Goal: Complete application form: Complete application form

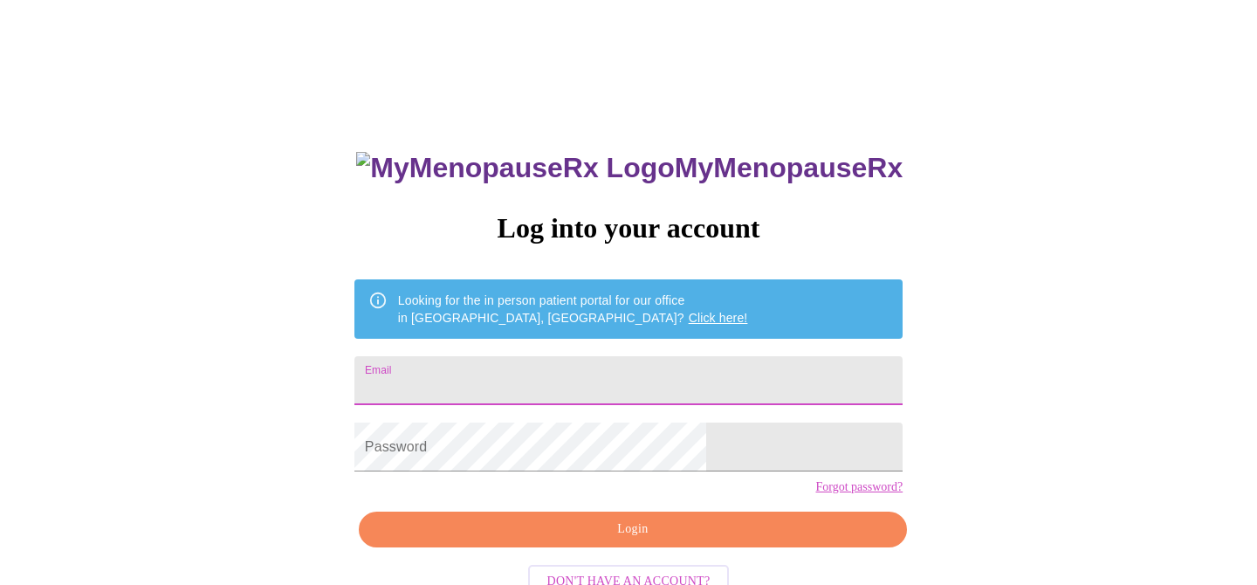
click at [518, 376] on input "Email" at bounding box center [628, 380] width 548 height 49
type input "[EMAIL_ADDRESS][DOMAIN_NAME]"
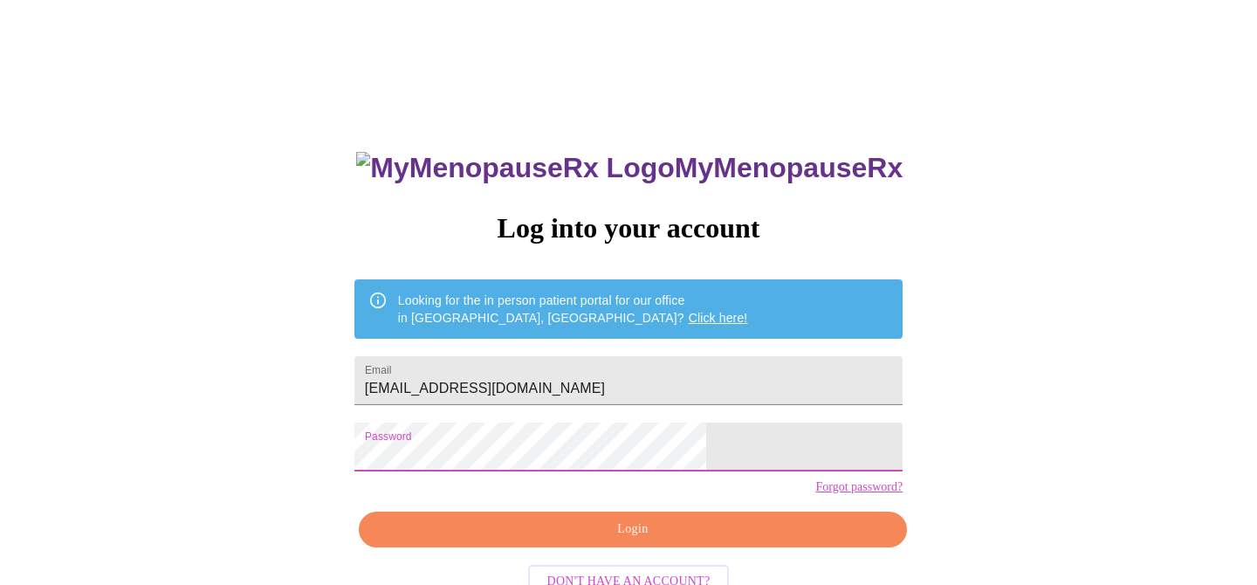
click at [576, 540] on span "Login" at bounding box center [633, 529] width 508 height 22
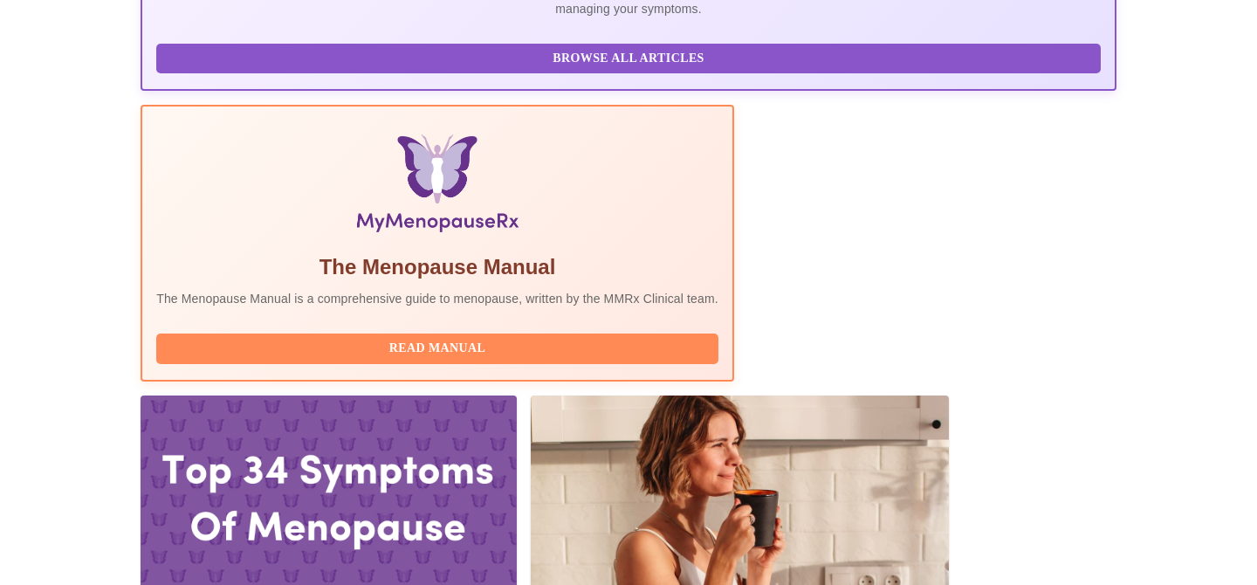
scroll to position [463, 0]
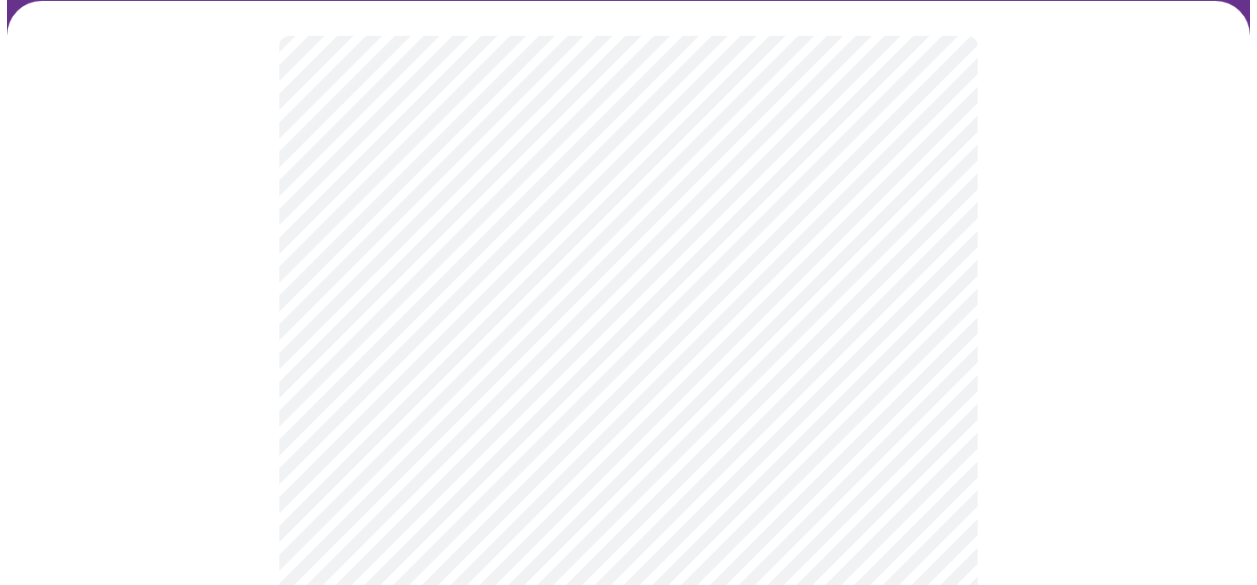
scroll to position [131, 0]
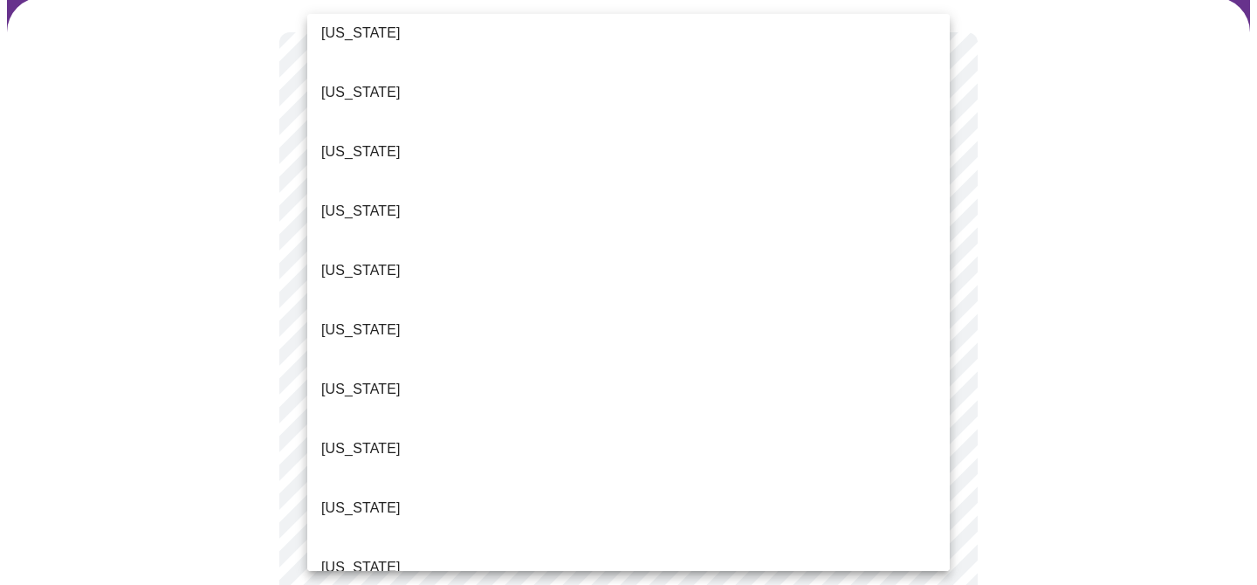
scroll to position [86, 0]
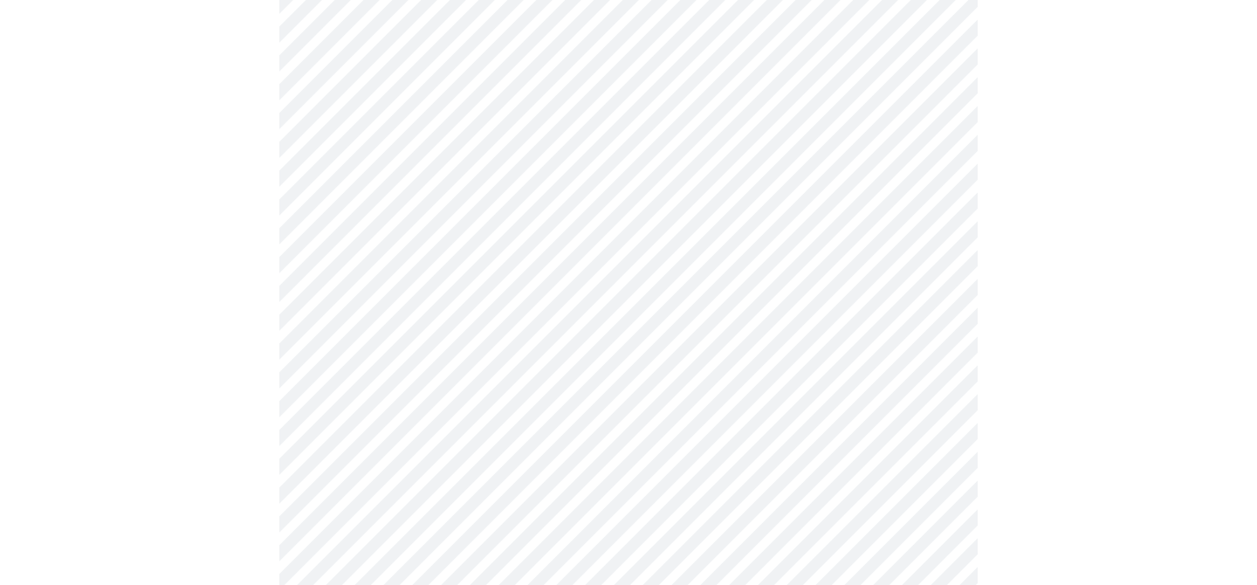
scroll to position [260, 0]
click at [677, 239] on body "MyMenopauseRx Appointments Messaging Labs Uploads Medications Community Refer a…" at bounding box center [628, 539] width 1243 height 1584
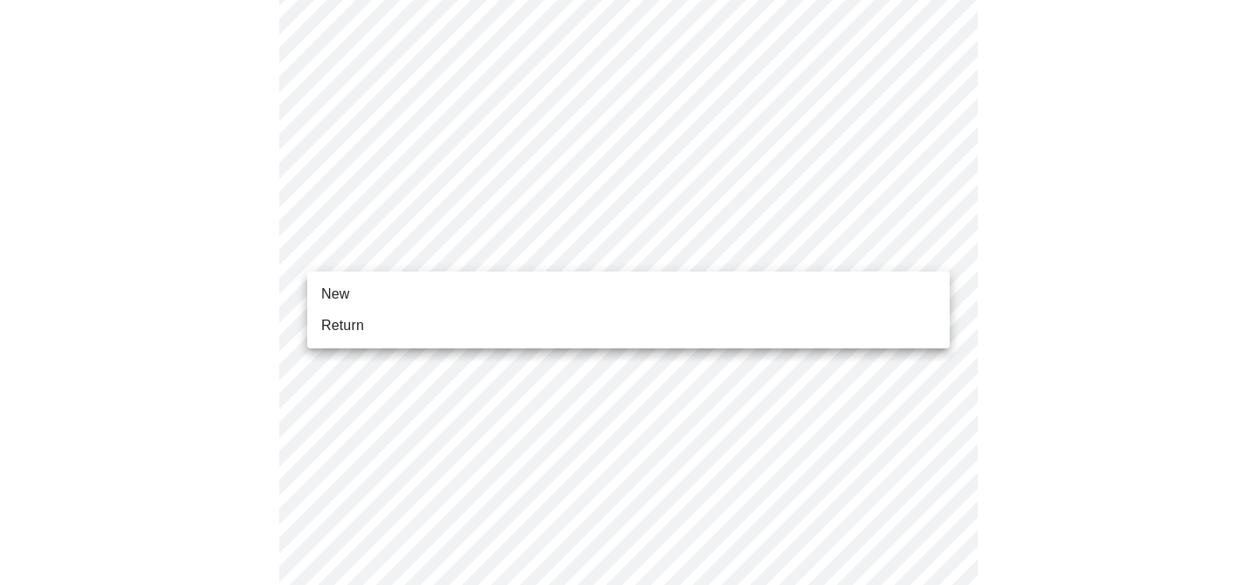
click at [663, 328] on li "Return" at bounding box center [628, 325] width 642 height 31
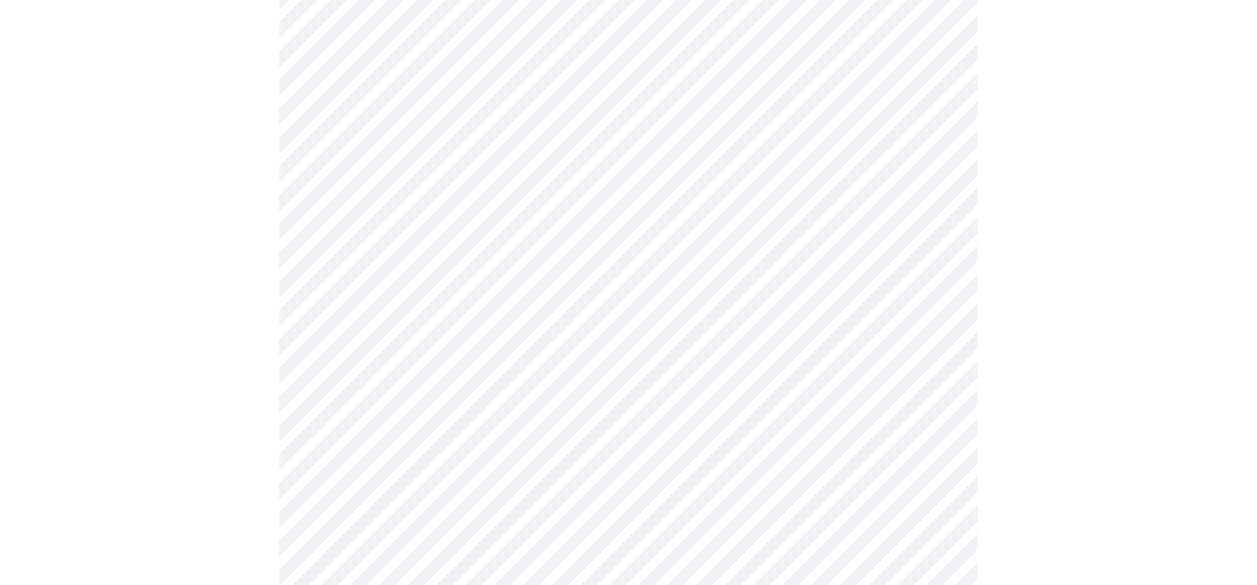
scroll to position [181, 0]
click at [822, 168] on body "MyMenopauseRx Appointments Messaging Labs Uploads Medications Community Refer a…" at bounding box center [628, 350] width 1243 height 1049
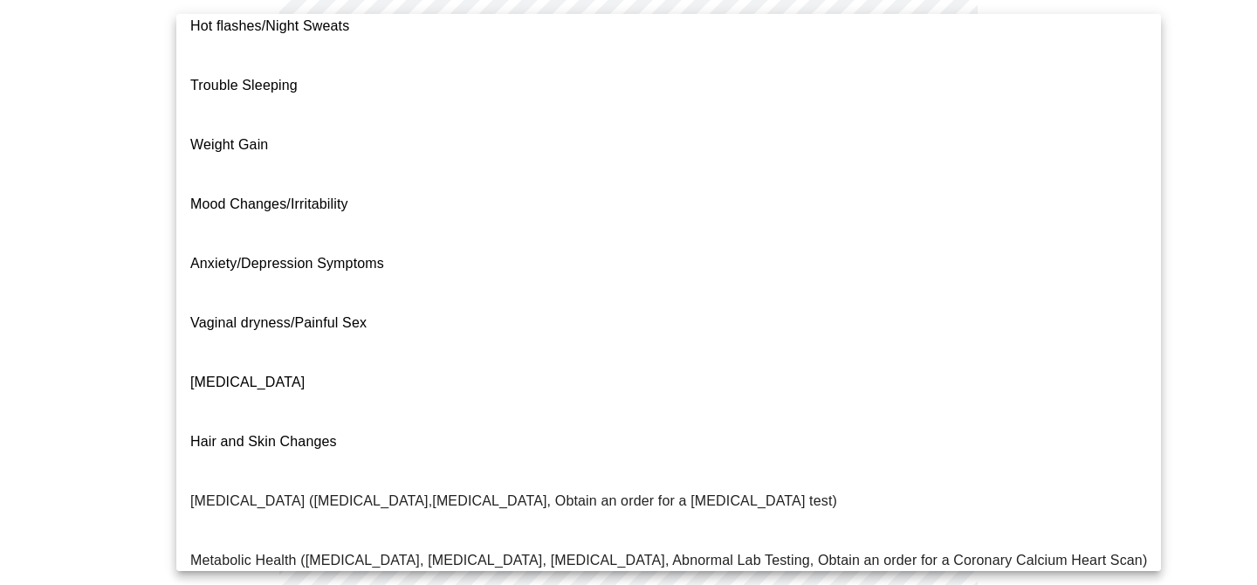
scroll to position [0, 0]
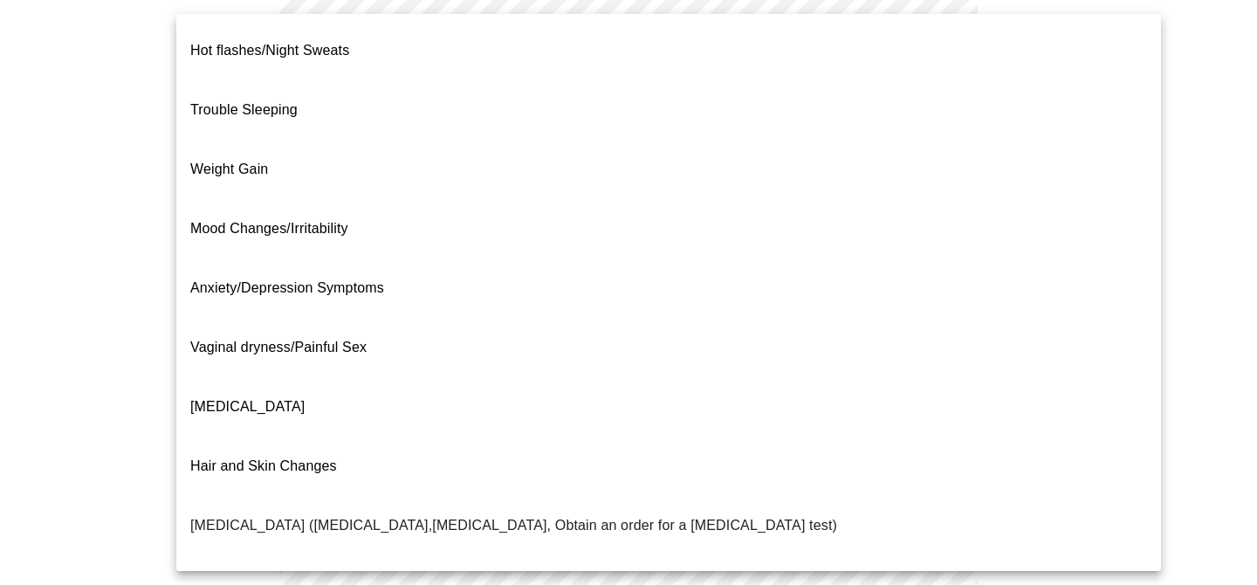
click at [344, 221] on span "Mood Changes/Irritability" at bounding box center [269, 228] width 158 height 15
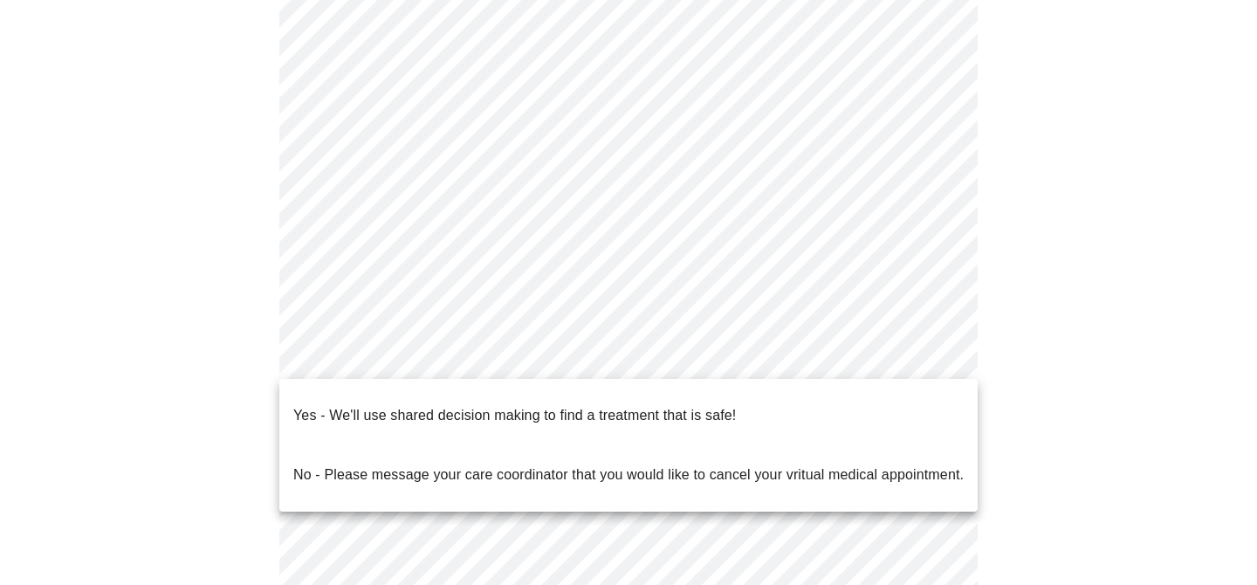
click at [406, 356] on body "MyMenopauseRx Appointments Messaging Labs Uploads Medications Community Refer a…" at bounding box center [628, 345] width 1243 height 1038
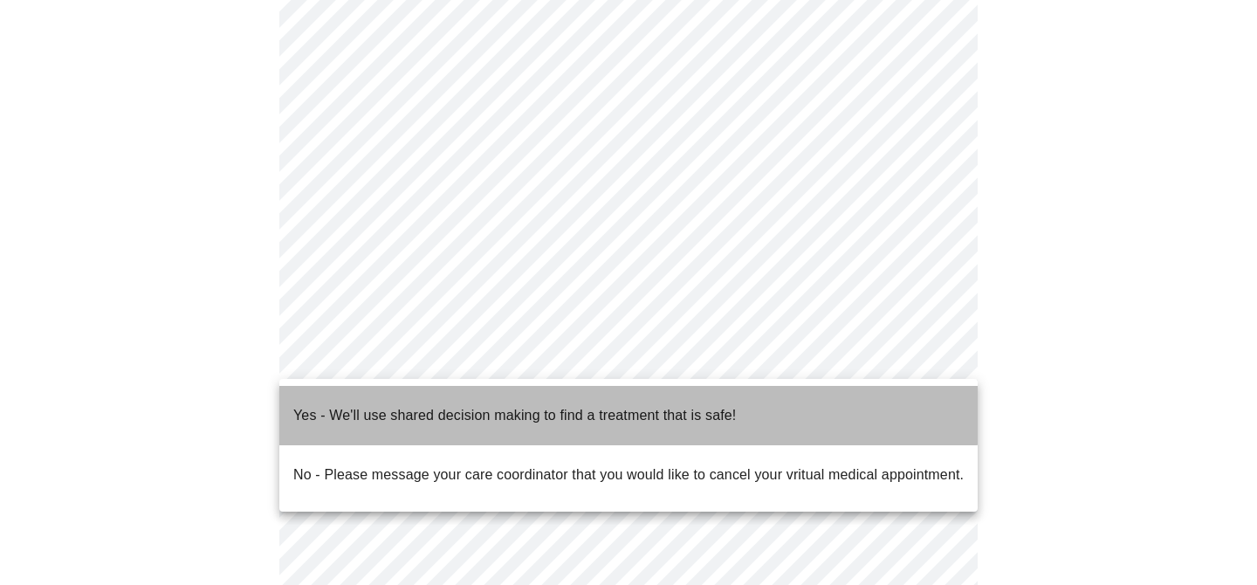
click at [415, 405] on p "Yes - We'll use shared decision making to find a treatment that is safe!" at bounding box center [514, 415] width 442 height 21
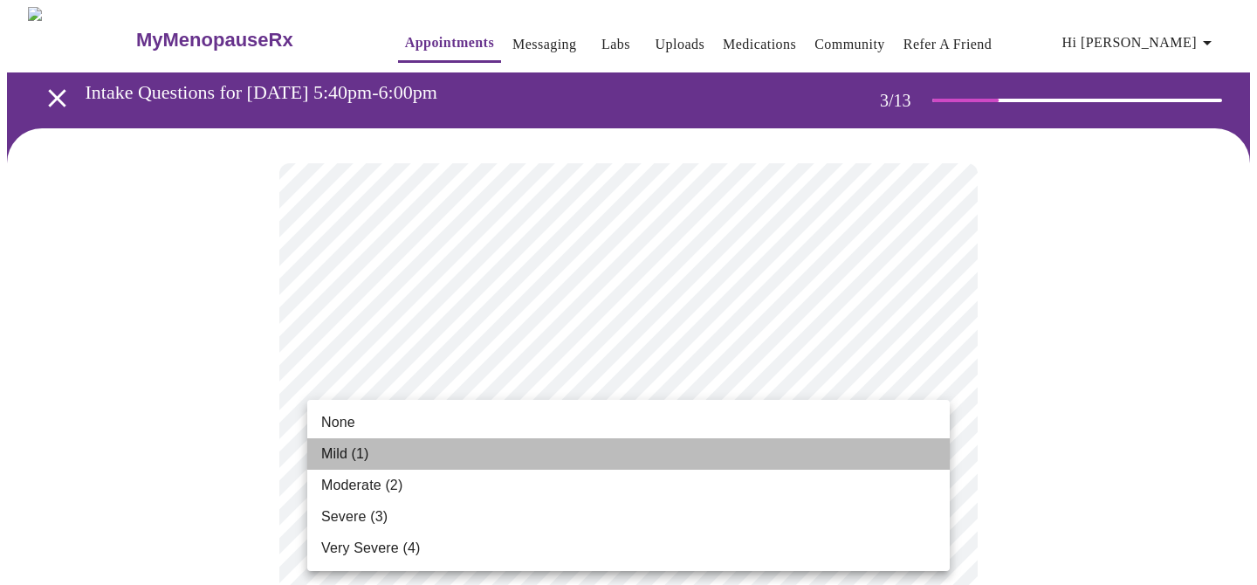
click at [878, 456] on li "Mild (1)" at bounding box center [628, 453] width 642 height 31
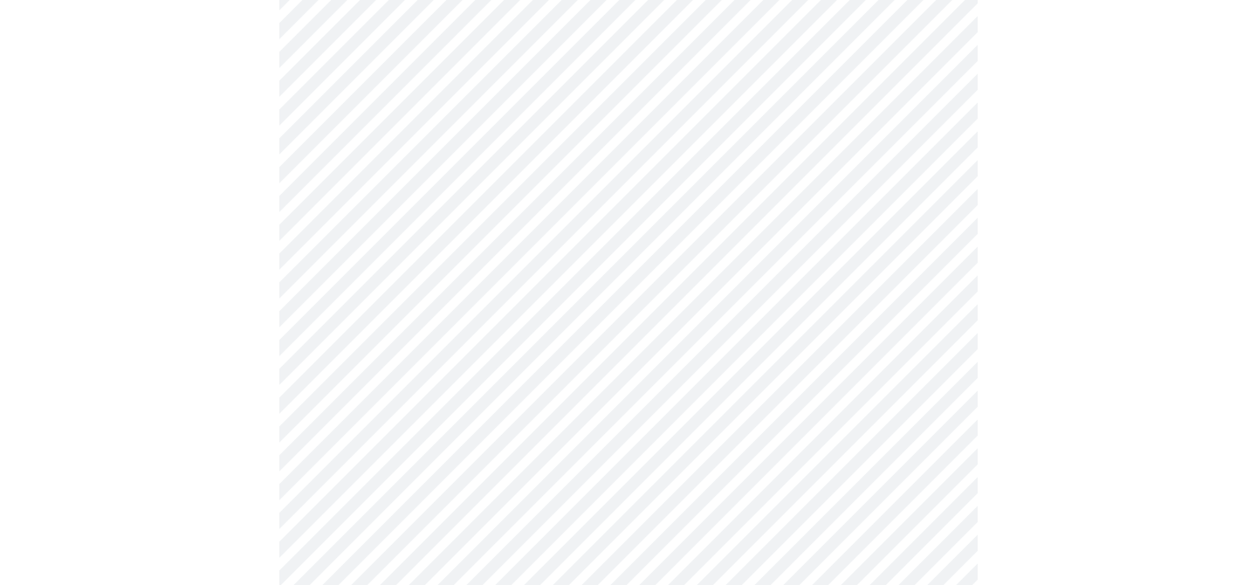
scroll to position [205, 0]
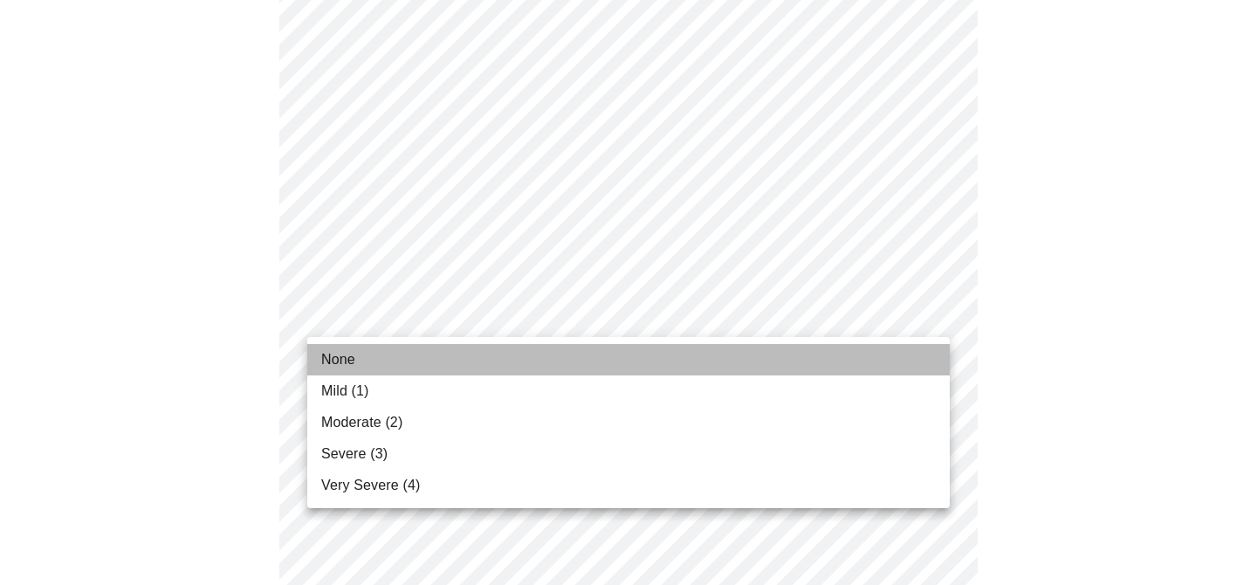
click at [857, 353] on li "None" at bounding box center [628, 359] width 642 height 31
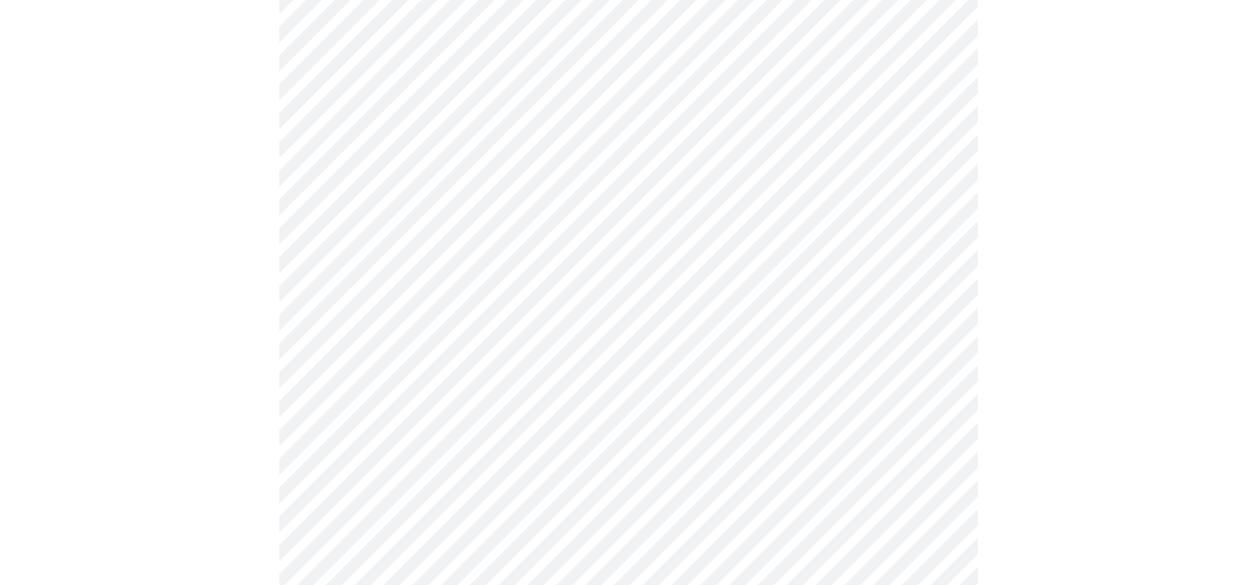
scroll to position [435, 0]
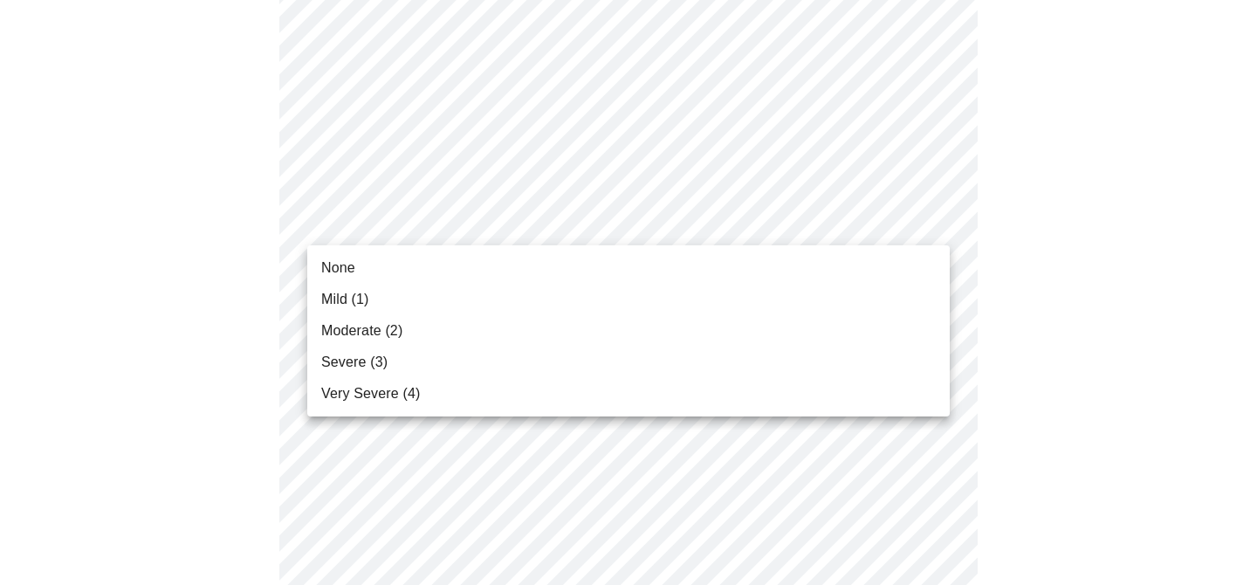
click at [860, 323] on li "Moderate (2)" at bounding box center [628, 330] width 642 height 31
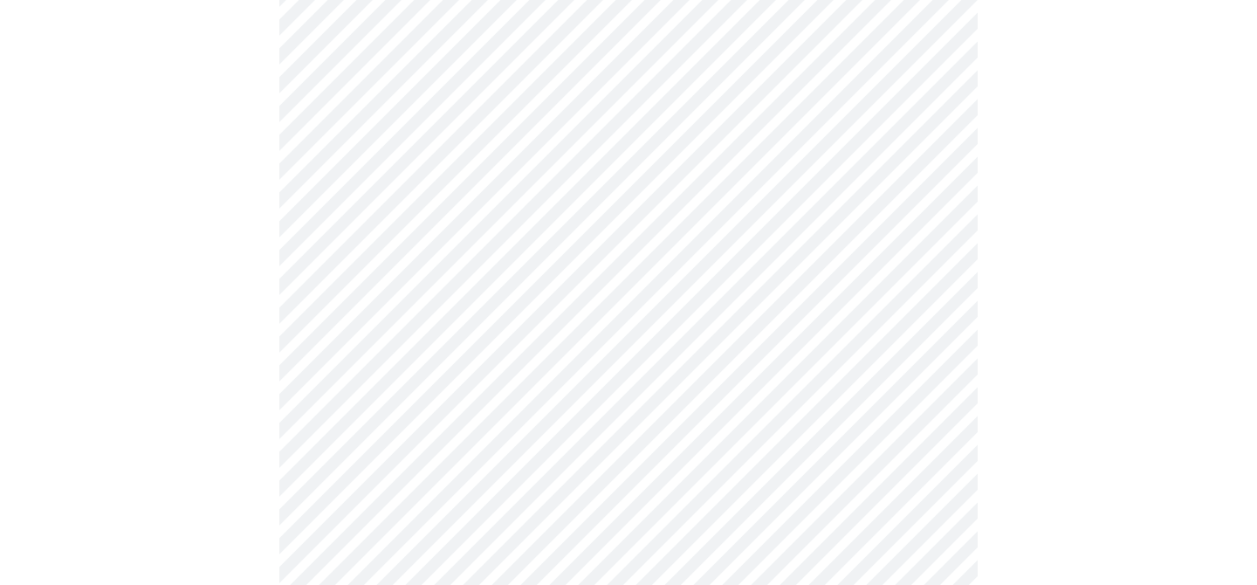
scroll to position [634, 0]
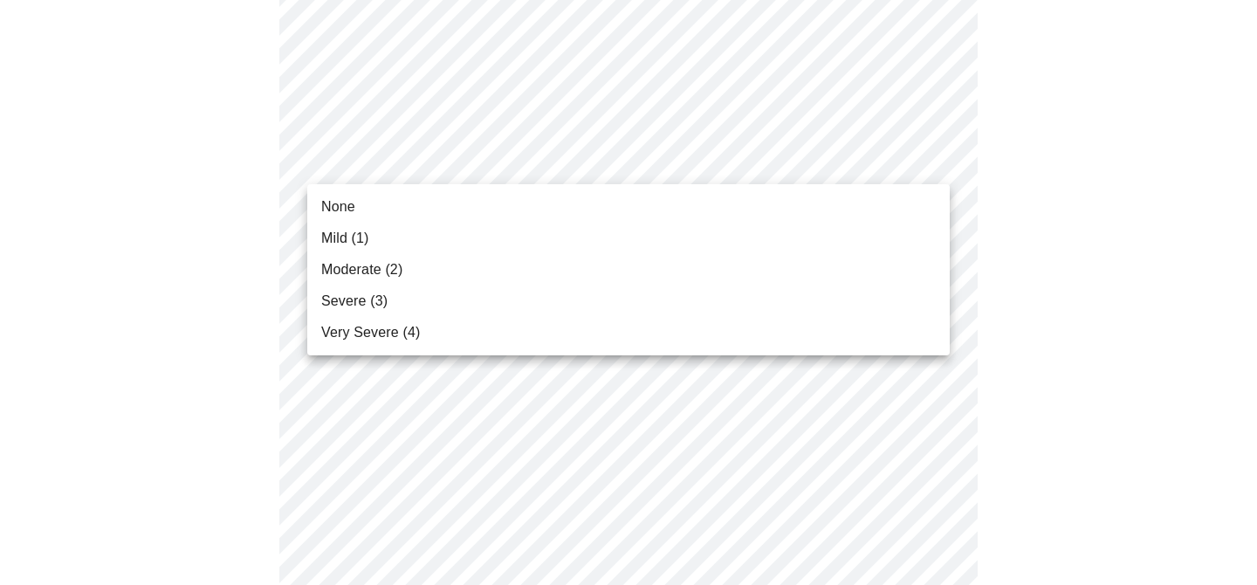
click at [838, 157] on body "MyMenopauseRx Appointments Messaging Labs Uploads Medications Community Refer a…" at bounding box center [628, 497] width 1243 height 2248
click at [836, 271] on li "Moderate (2)" at bounding box center [628, 269] width 642 height 31
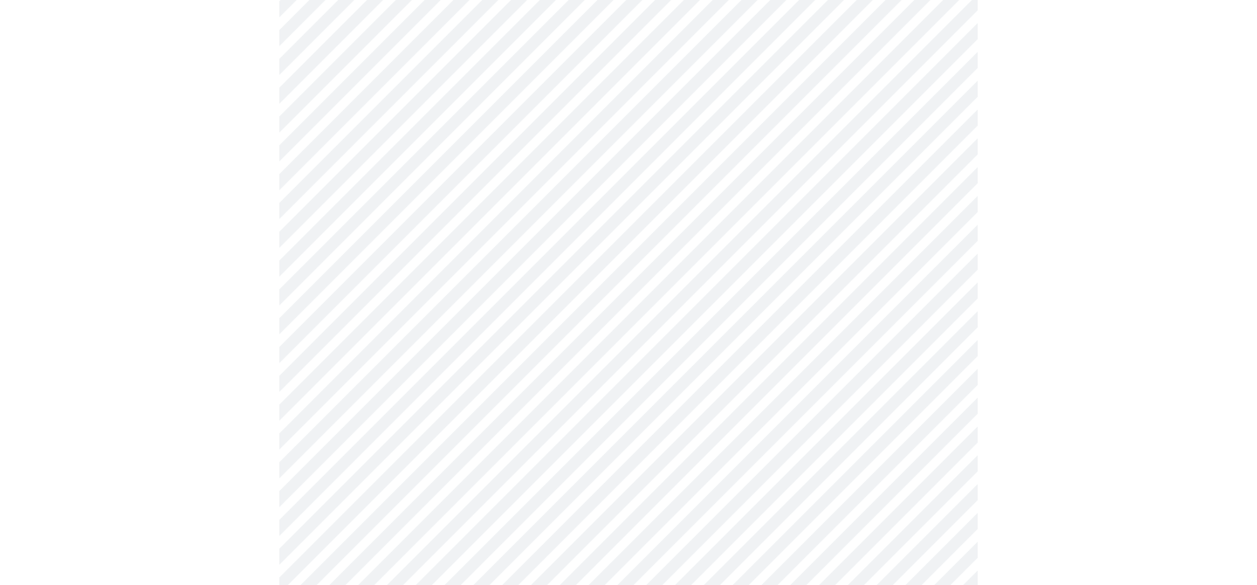
scroll to position [716, 0]
click at [825, 185] on body "MyMenopauseRx Appointments Messaging Labs Uploads Medications Community Refer a…" at bounding box center [628, 403] width 1243 height 2224
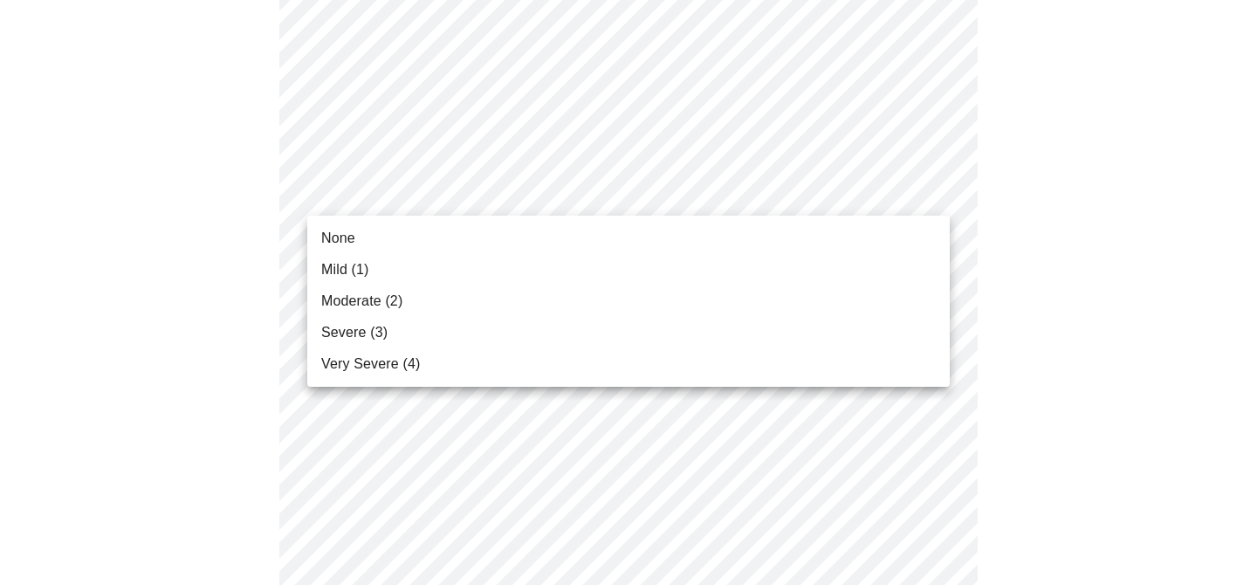
click at [824, 291] on li "Moderate (2)" at bounding box center [628, 300] width 642 height 31
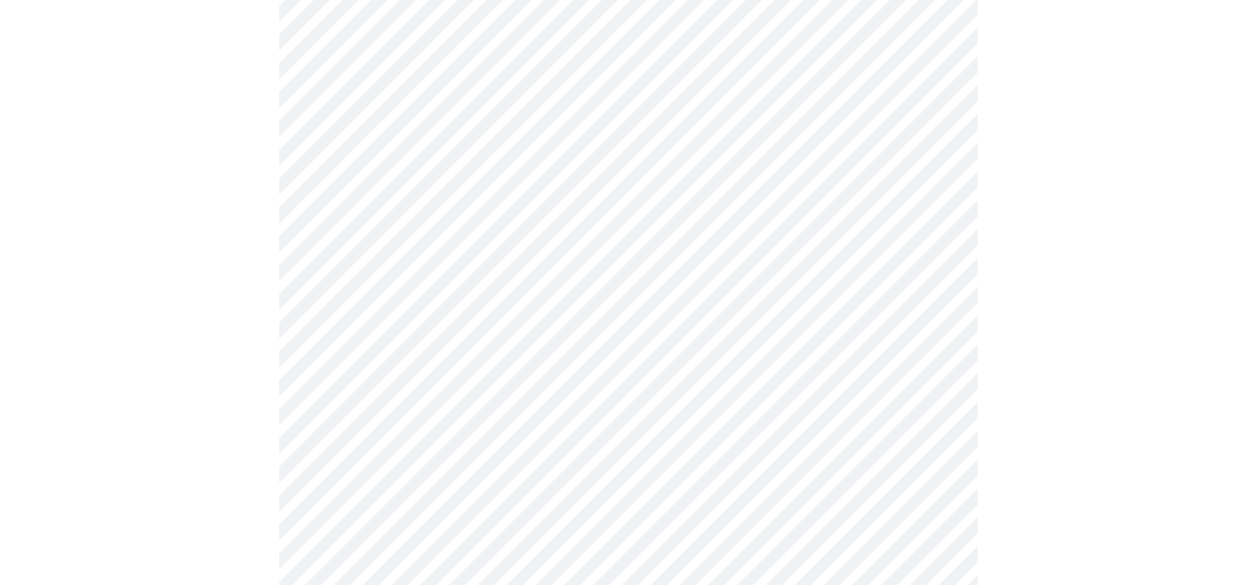
scroll to position [829, 0]
click at [819, 195] on body "MyMenopauseRx Appointments Messaging Labs Uploads Medications Community Refer a…" at bounding box center [628, 277] width 1243 height 2199
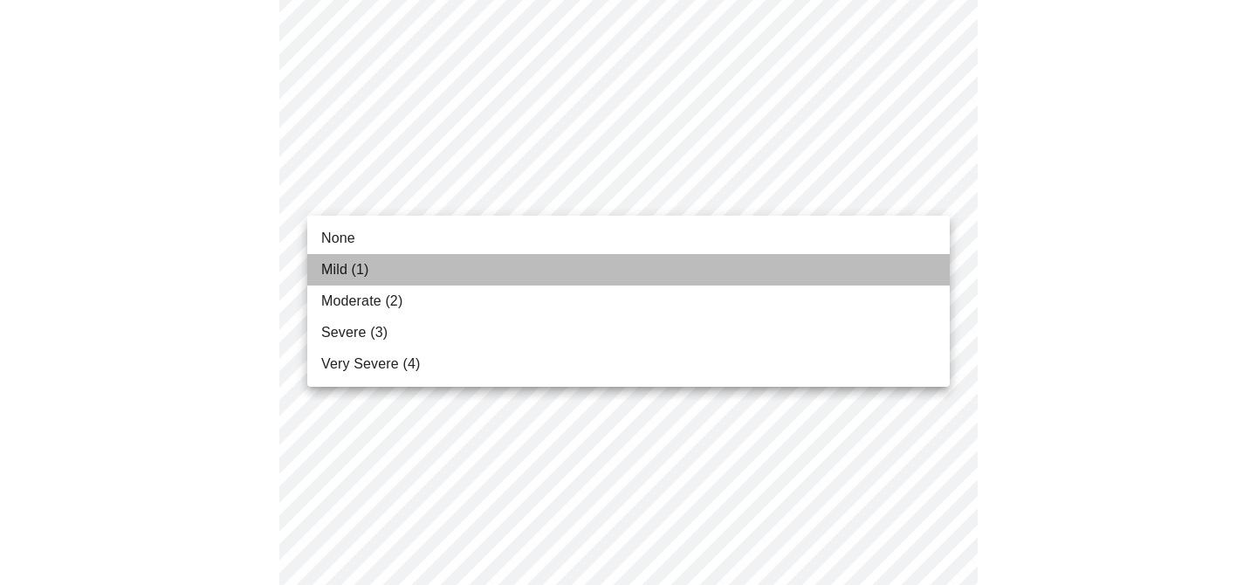
click at [816, 265] on li "Mild (1)" at bounding box center [628, 269] width 642 height 31
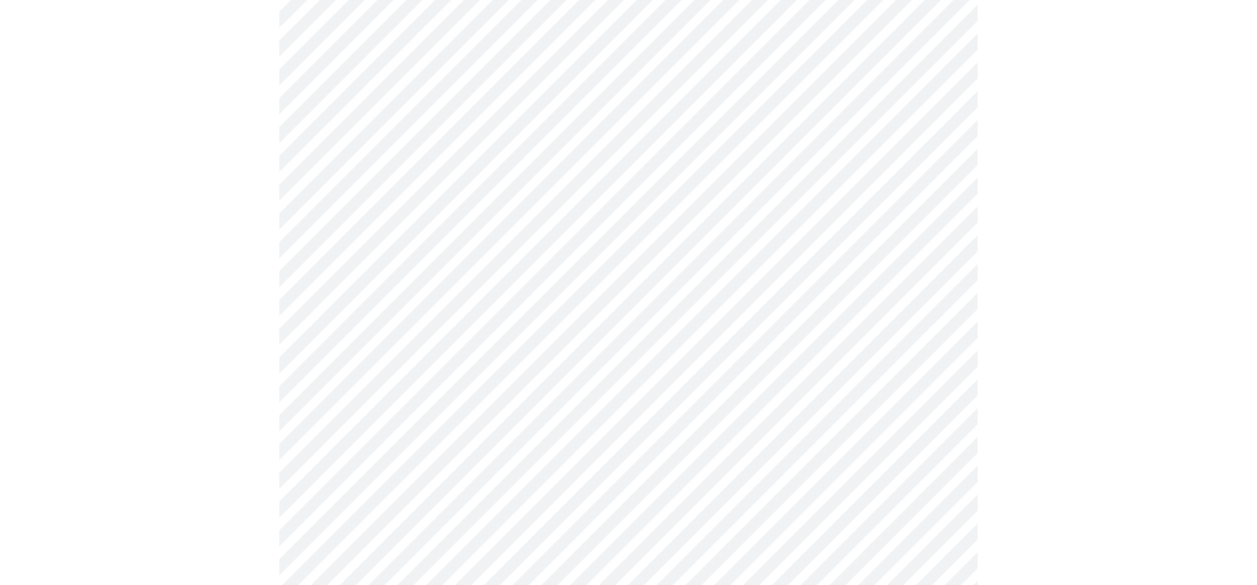
scroll to position [911, 0]
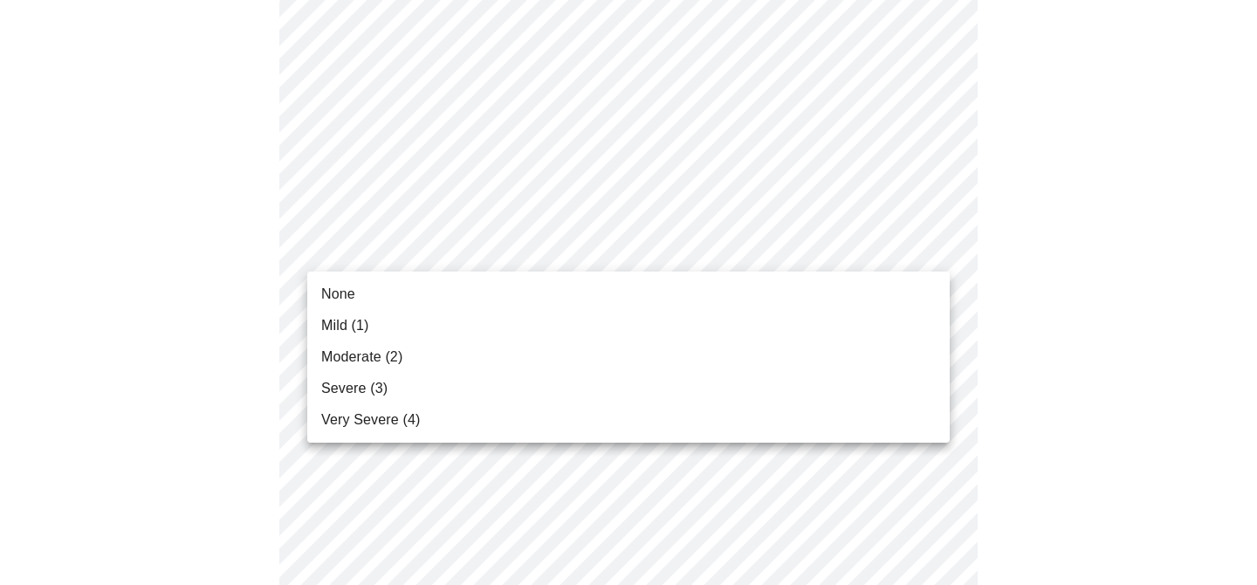
click at [814, 250] on body "MyMenopauseRx Appointments Messaging Labs Uploads Medications Community Refer a…" at bounding box center [628, 183] width 1243 height 2175
click at [810, 353] on li "Moderate (2)" at bounding box center [628, 356] width 642 height 31
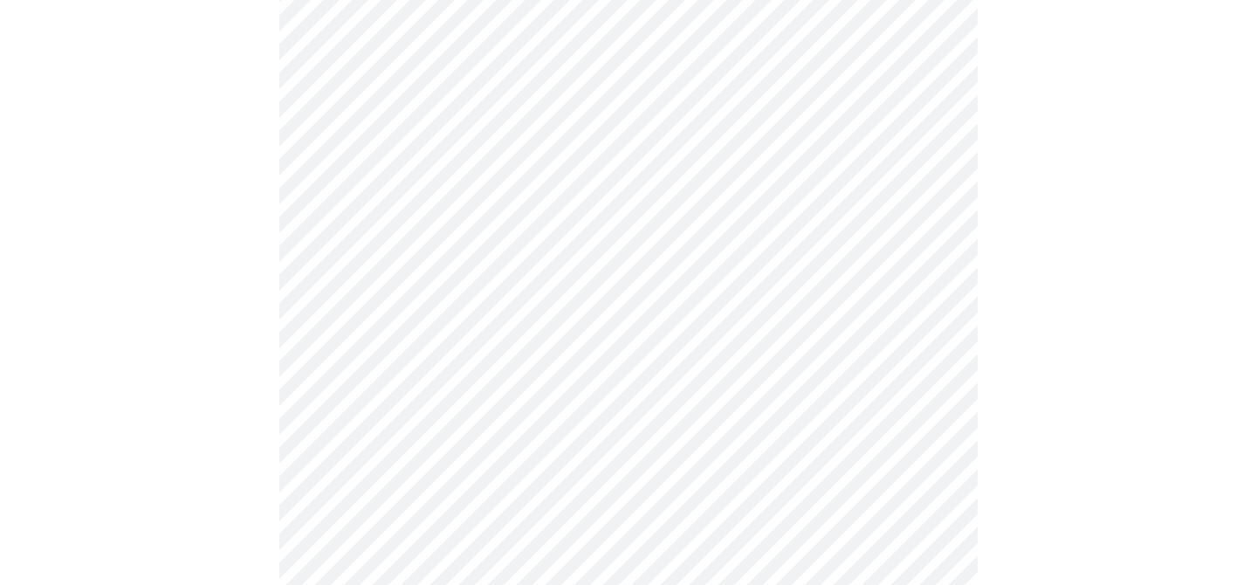
scroll to position [1074, 0]
click at [819, 230] on body "MyMenopauseRx Appointments Messaging Labs Uploads Medications Community Refer a…" at bounding box center [628, 8] width 1243 height 2150
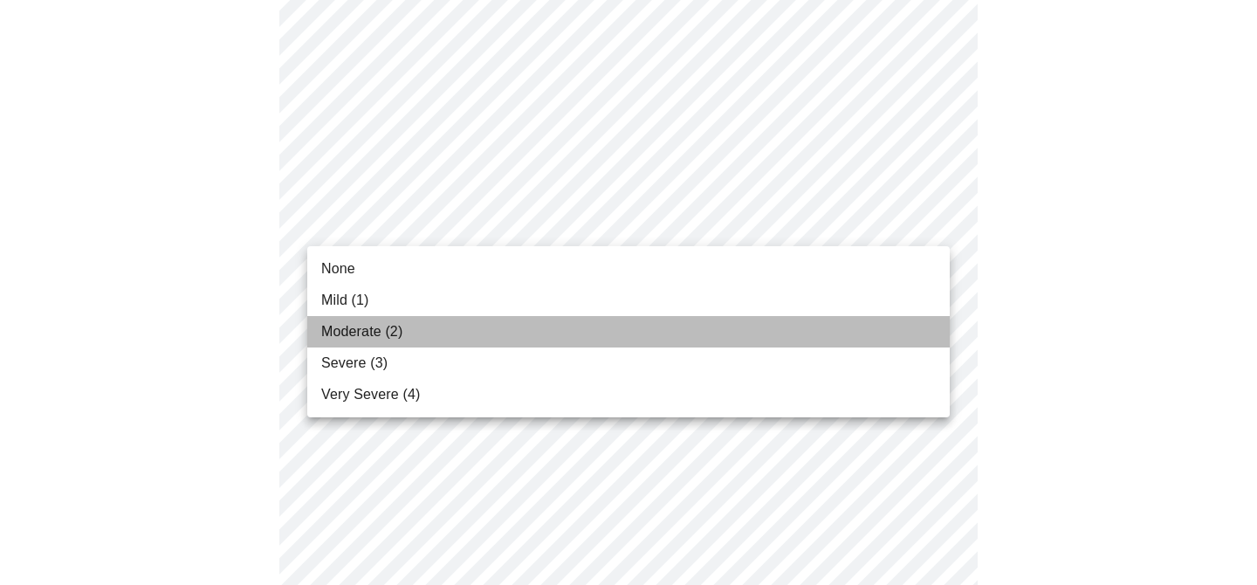
click at [812, 332] on li "Moderate (2)" at bounding box center [628, 331] width 642 height 31
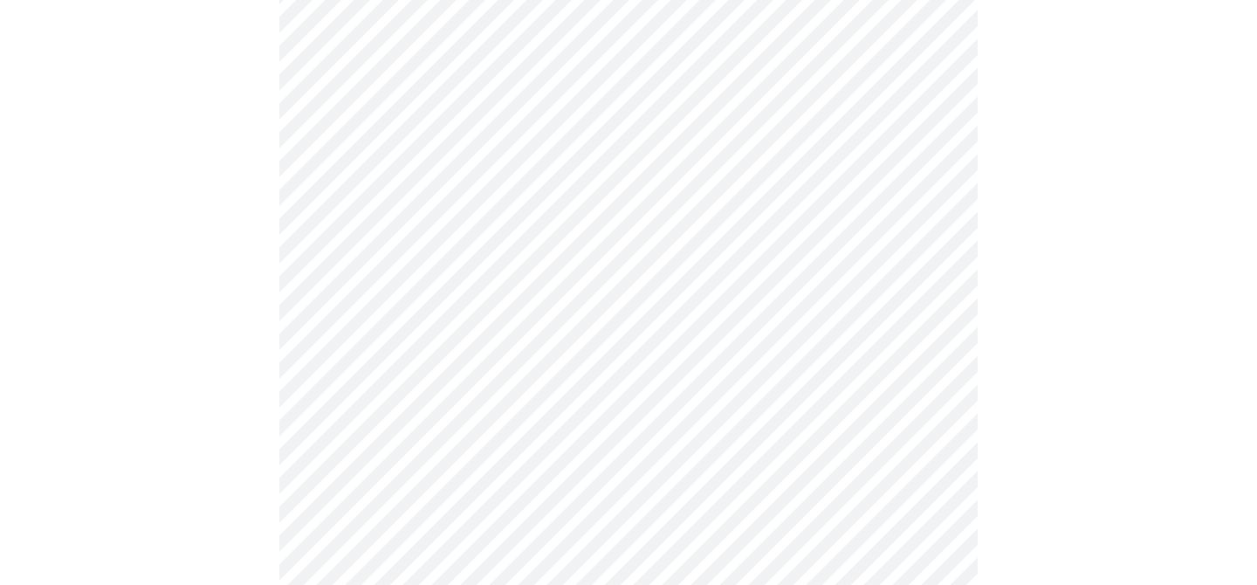
scroll to position [1222, 0]
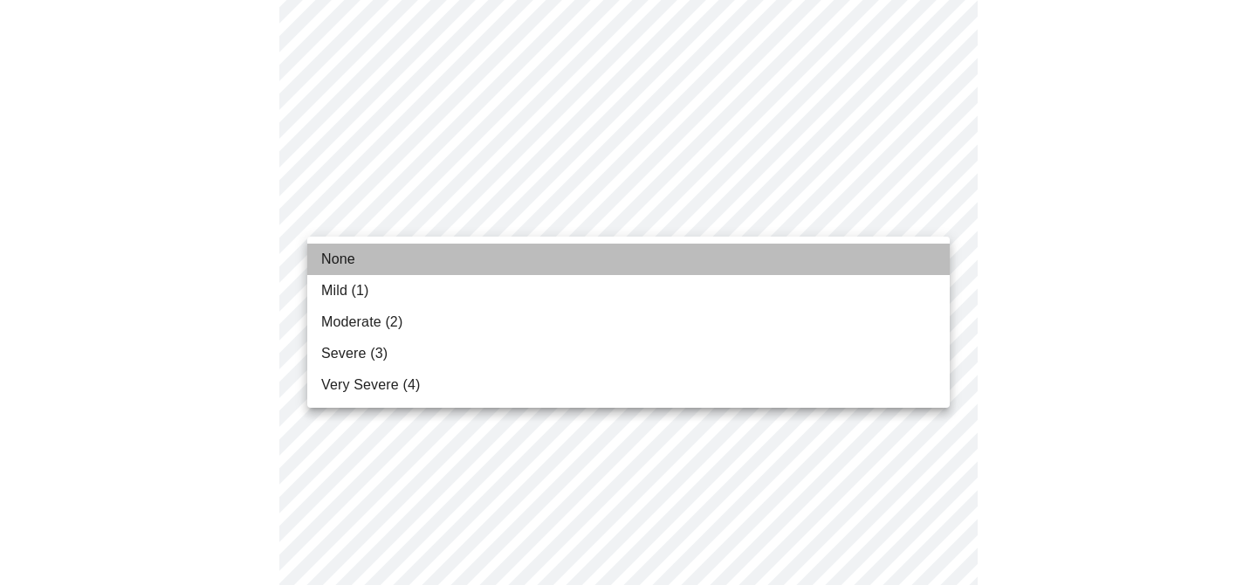
click at [791, 264] on li "None" at bounding box center [628, 258] width 642 height 31
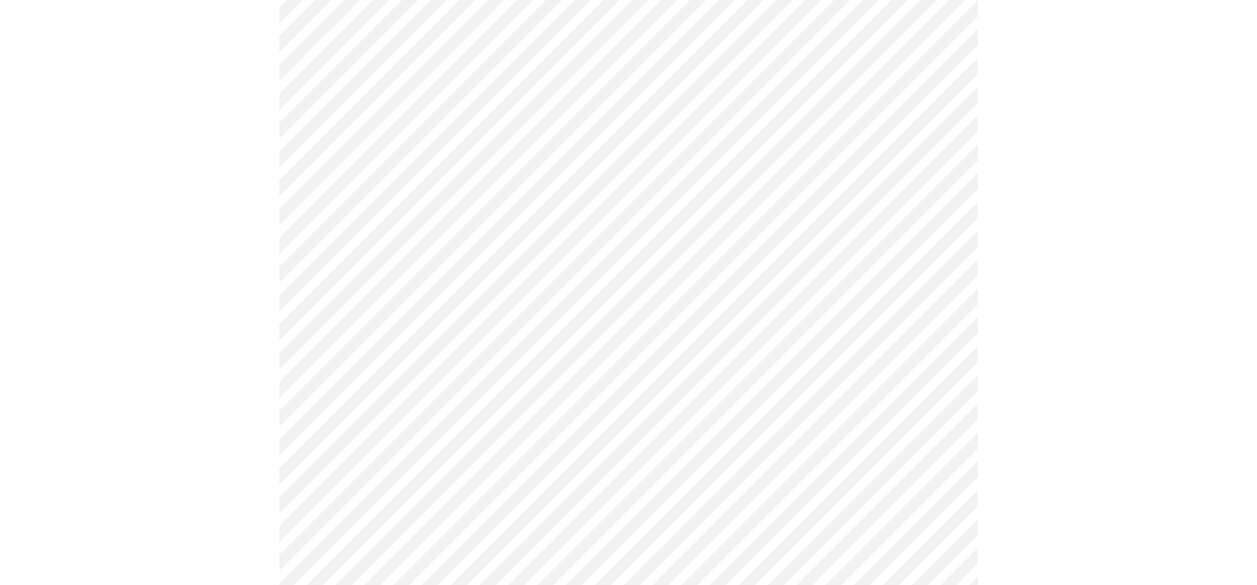
scroll to position [1321, 0]
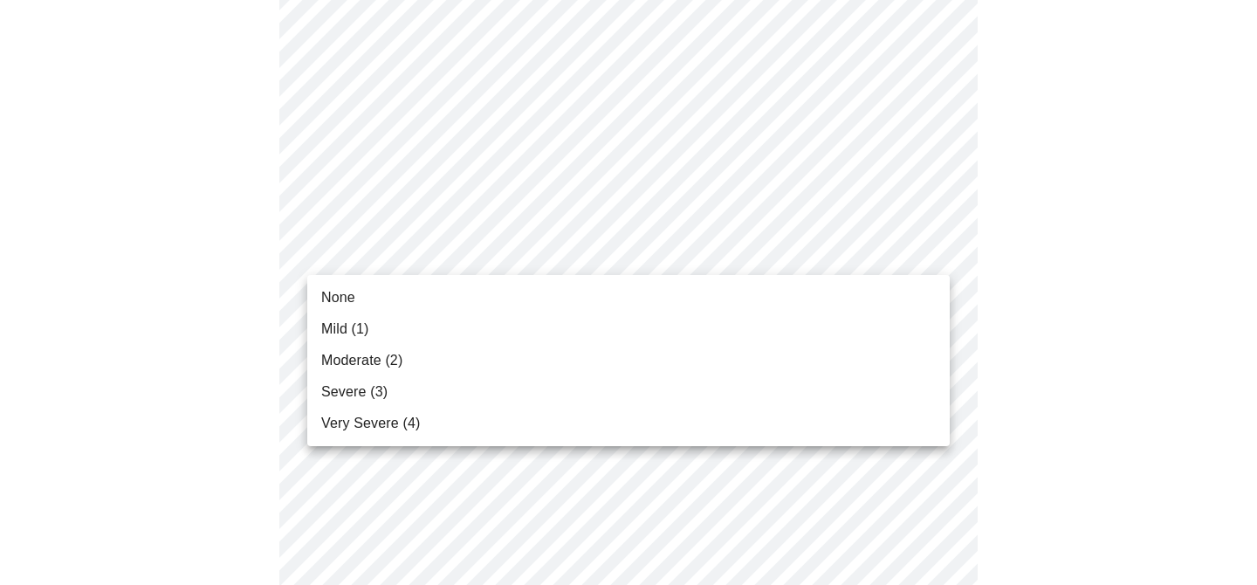
click at [792, 305] on li "None" at bounding box center [628, 297] width 642 height 31
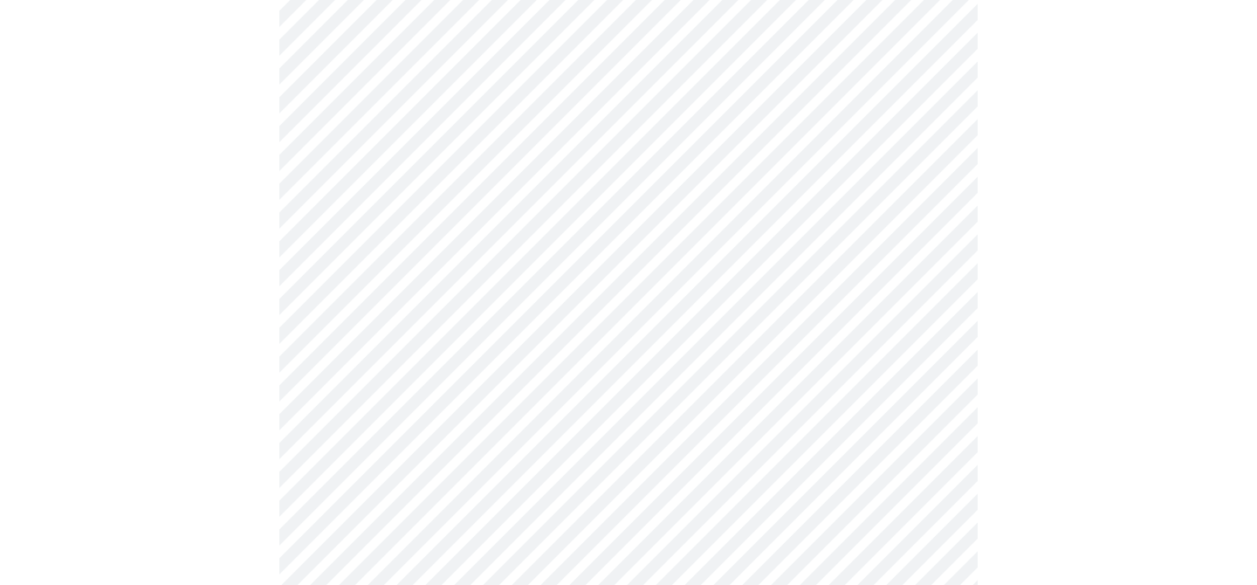
scroll to position [1395, 0]
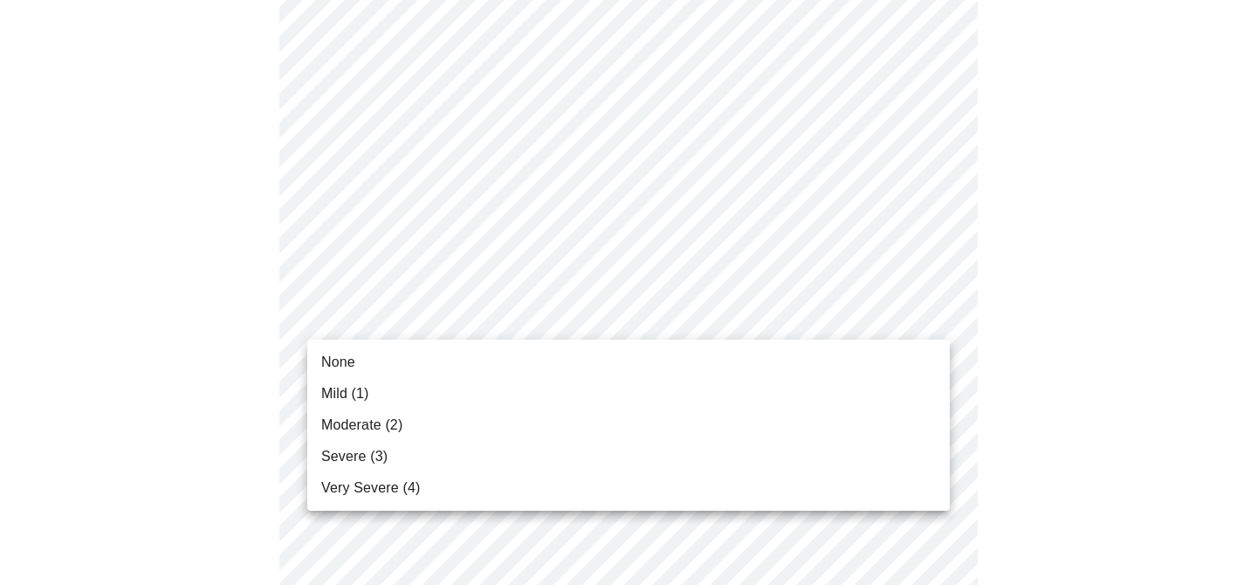
click at [790, 380] on li "Mild (1)" at bounding box center [628, 393] width 642 height 31
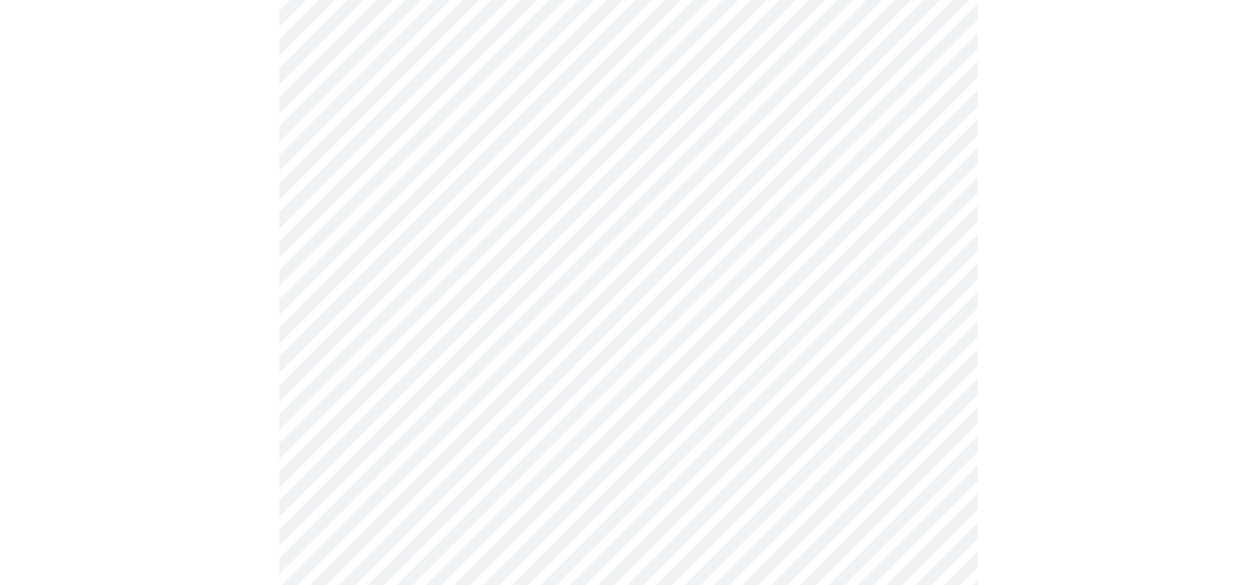
scroll to position [767, 0]
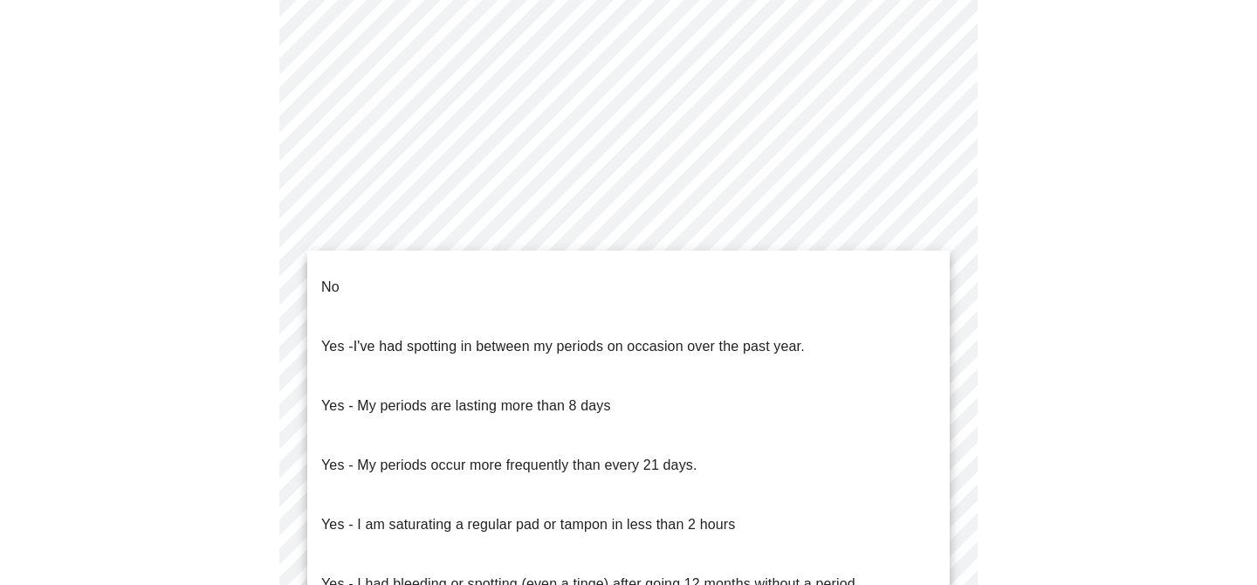
click at [419, 231] on body "MyMenopauseRx Appointments Messaging Labs Uploads Medications Community Refer a…" at bounding box center [628, 66] width 1243 height 1652
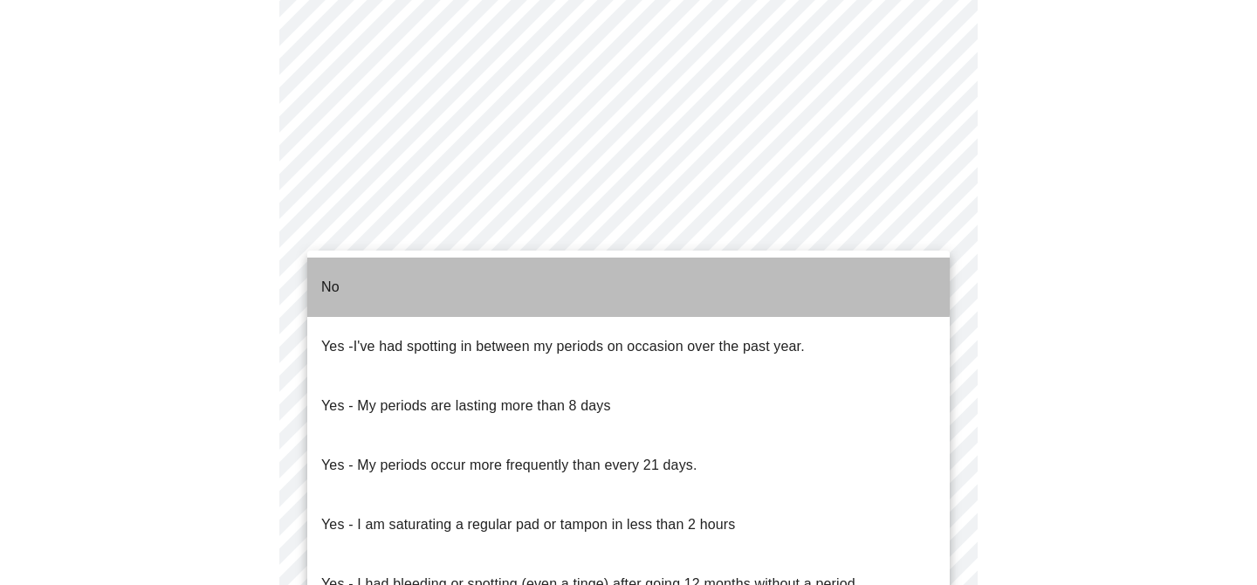
click at [414, 271] on li "No" at bounding box center [628, 286] width 642 height 59
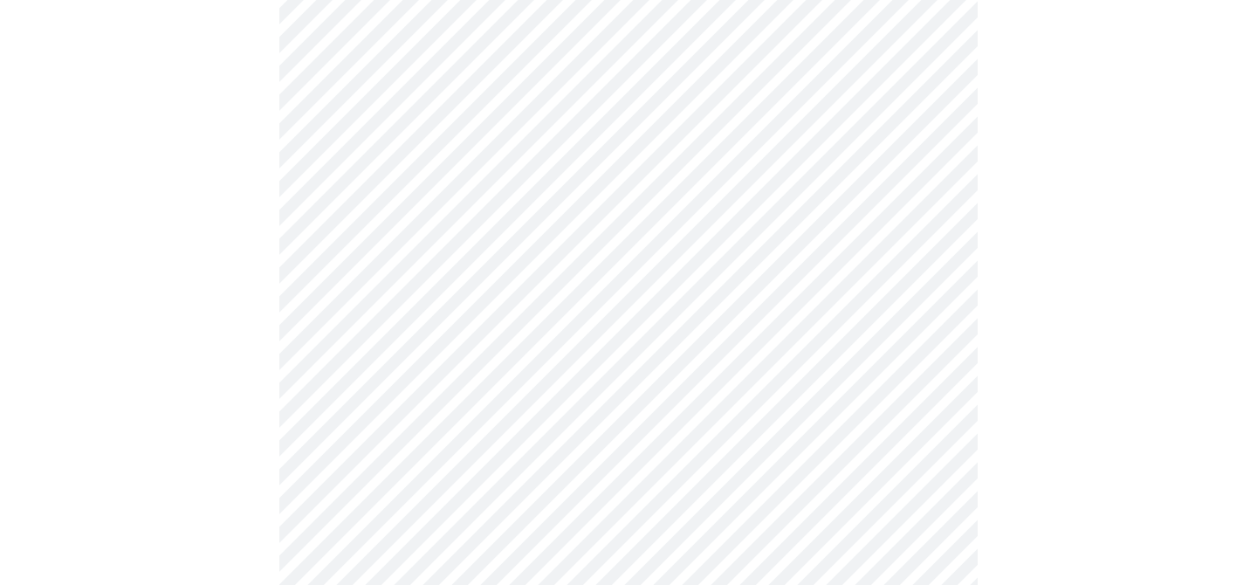
scroll to position [905, 0]
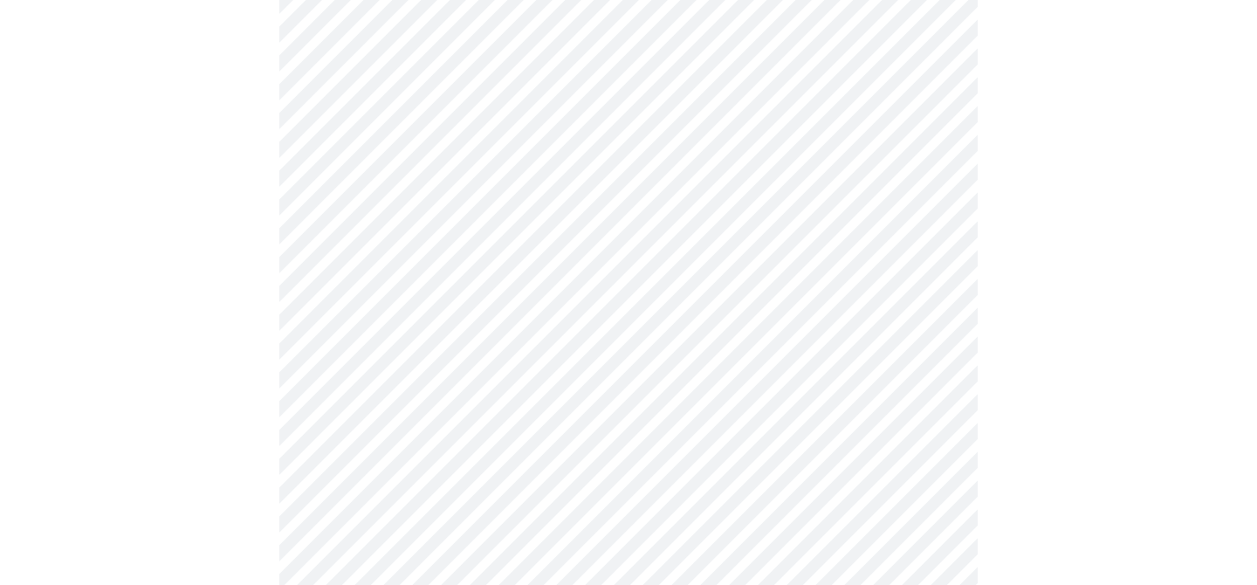
scroll to position [1009, 0]
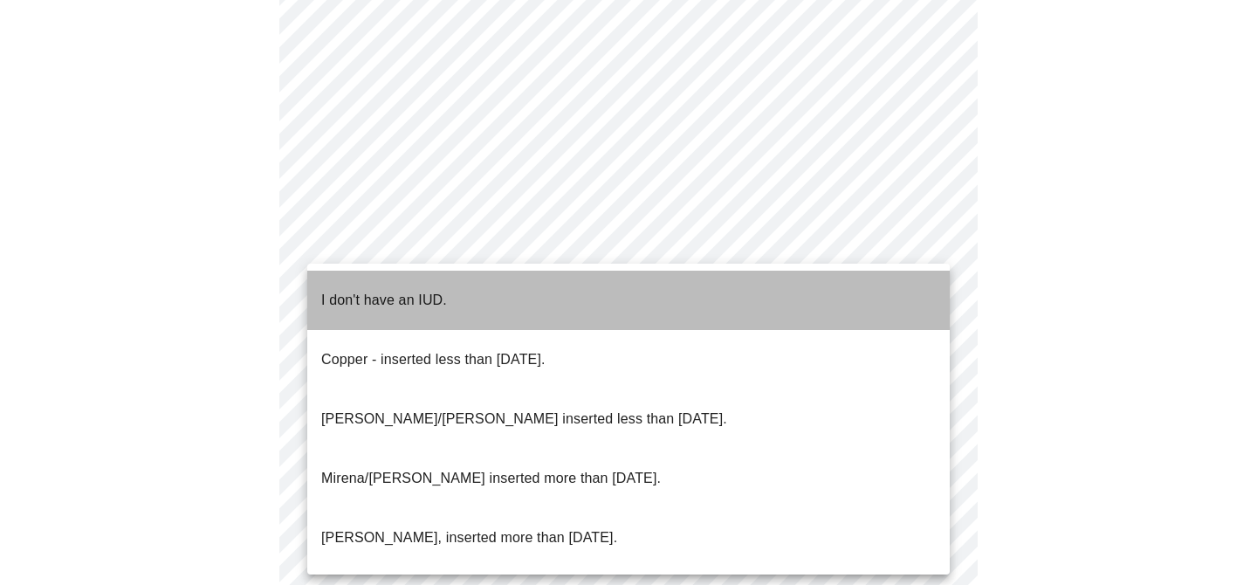
click at [467, 281] on li "I don't have an IUD." at bounding box center [628, 300] width 642 height 59
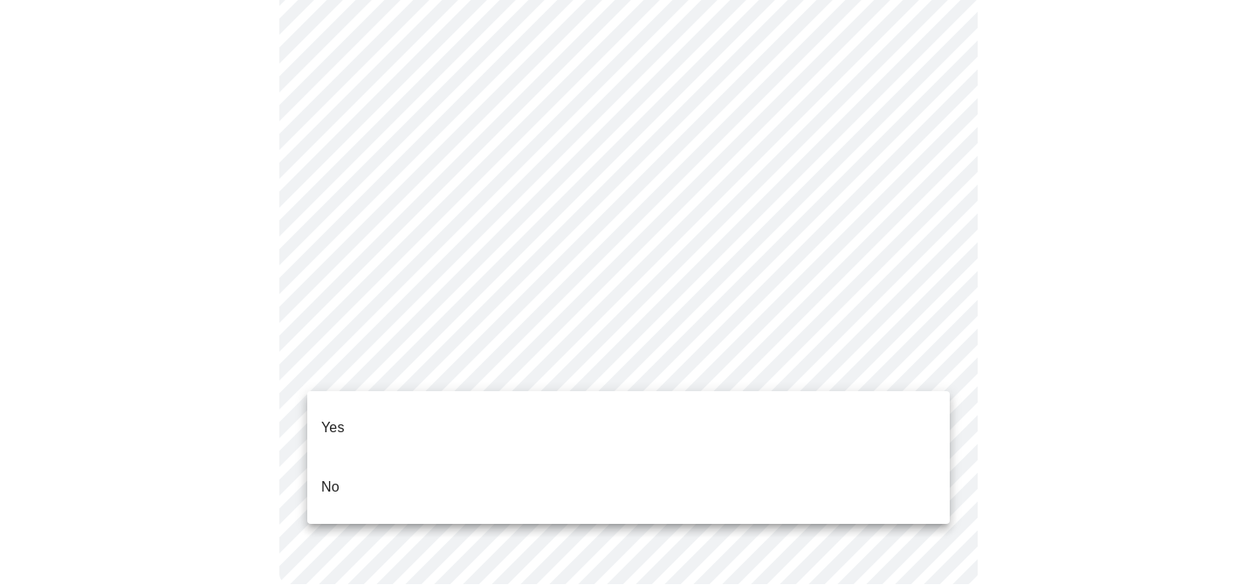
click at [483, 417] on li "Yes" at bounding box center [628, 427] width 642 height 59
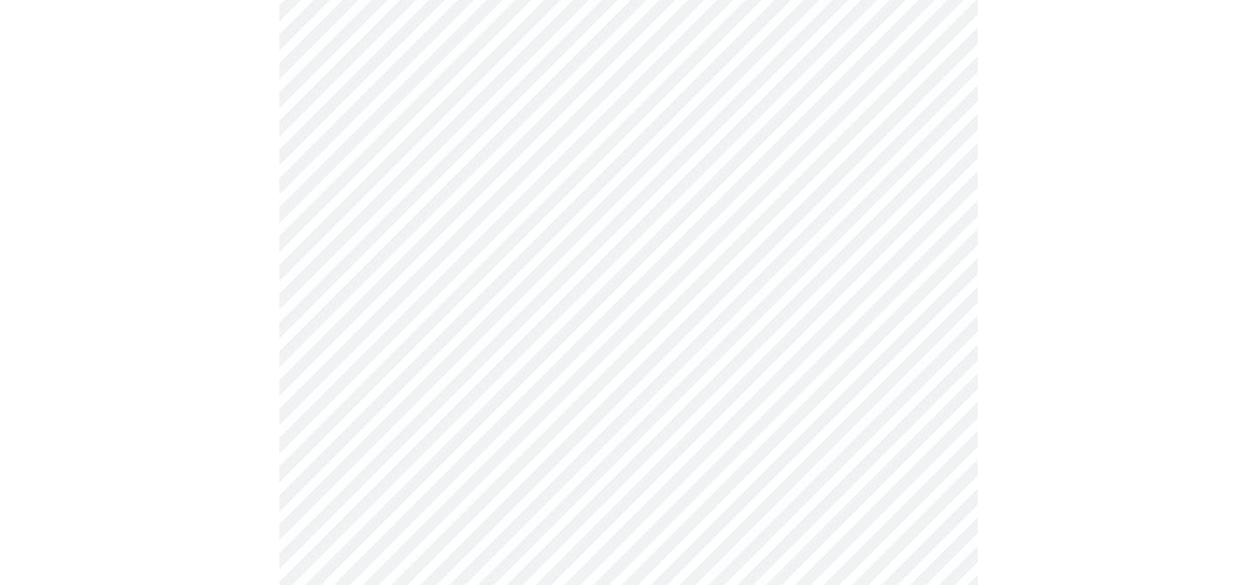
scroll to position [289, 0]
click at [909, 169] on body "MyMenopauseRx Appointments Messaging Labs Uploads Medications Community Refer a…" at bounding box center [628, 282] width 1243 height 1128
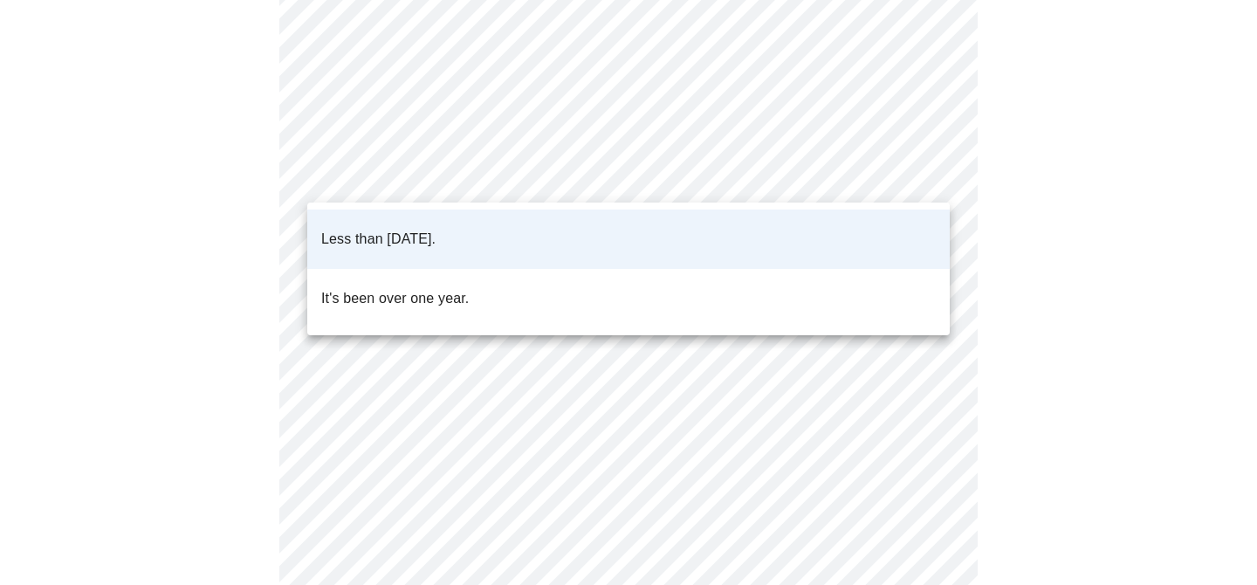
click at [883, 202] on ul "Less than [DATE]. It's been over one year." at bounding box center [628, 268] width 642 height 133
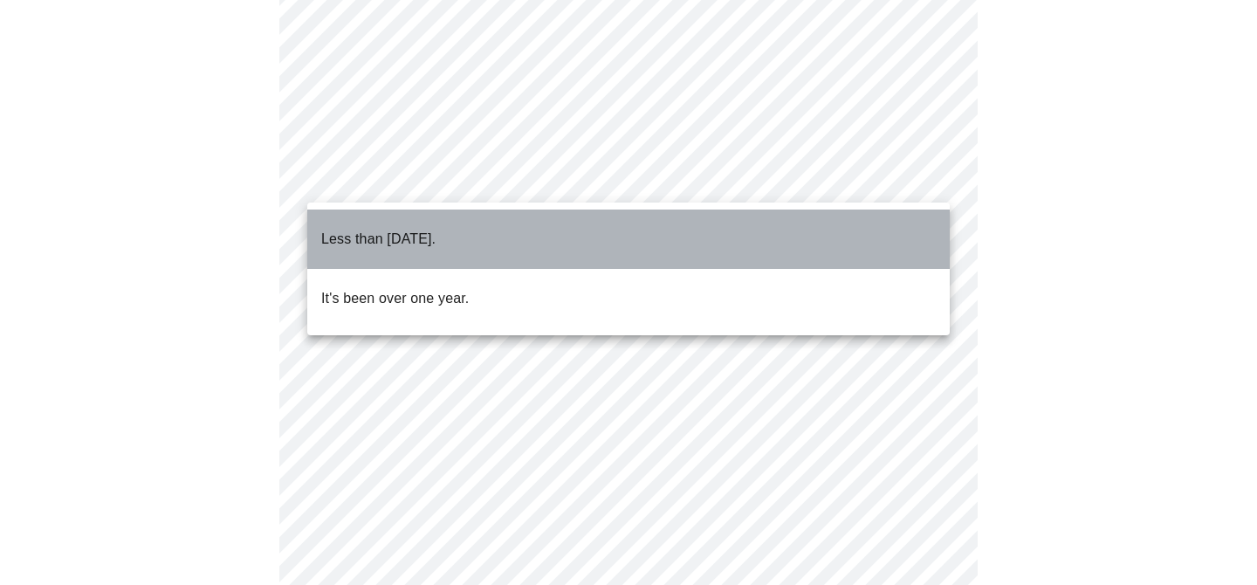
click at [875, 234] on li "Less than [DATE]." at bounding box center [628, 238] width 642 height 59
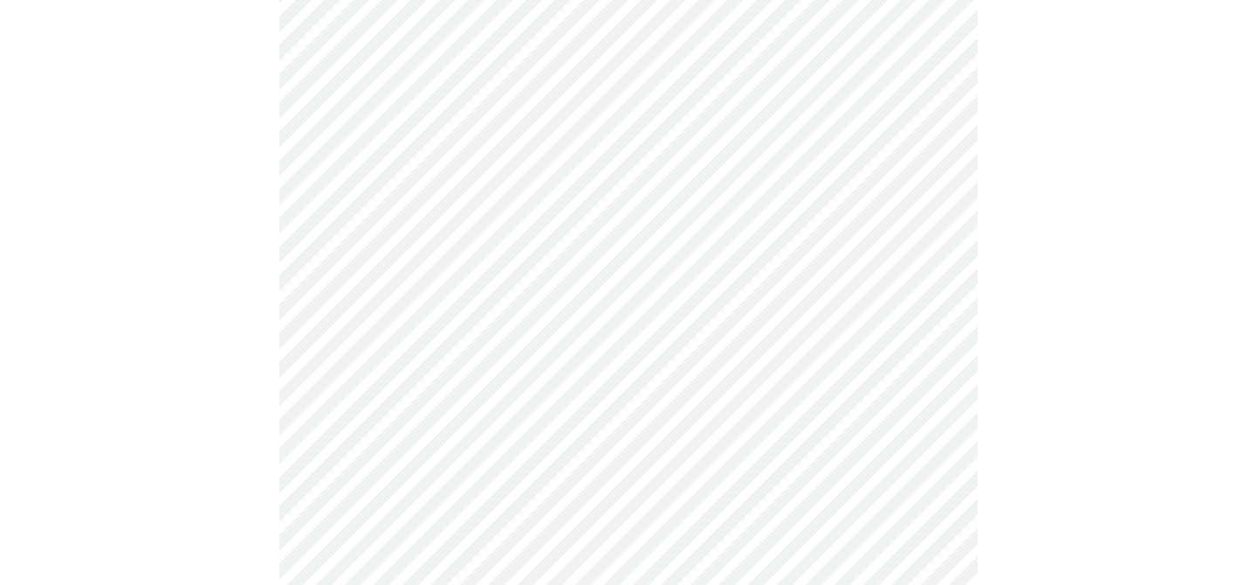
scroll to position [4466, 0]
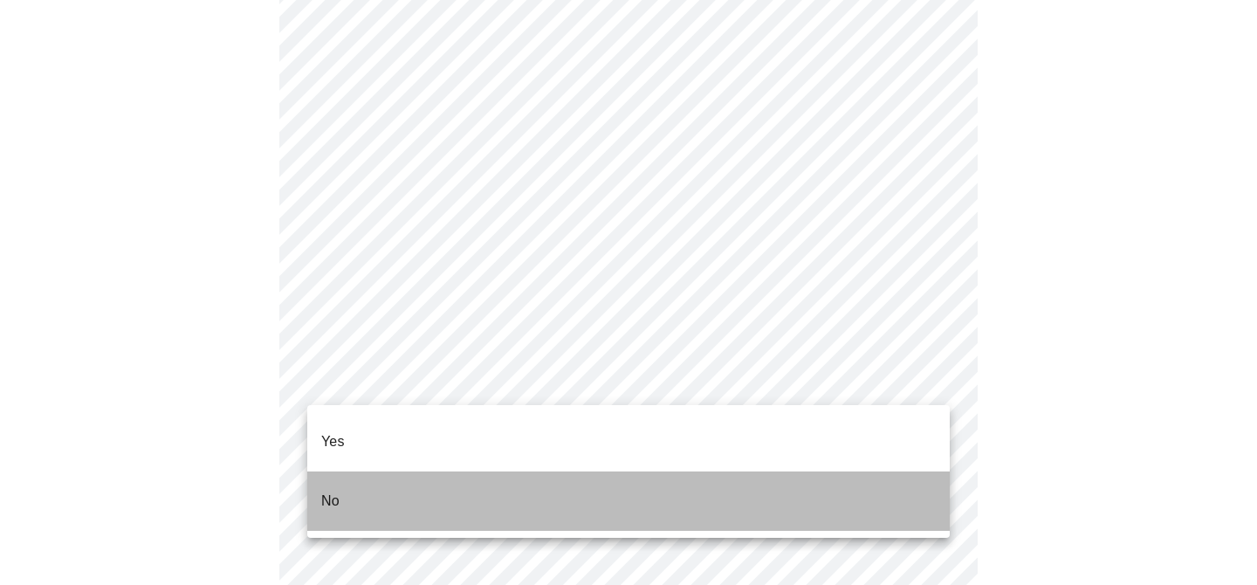
click at [792, 477] on li "No" at bounding box center [628, 500] width 642 height 59
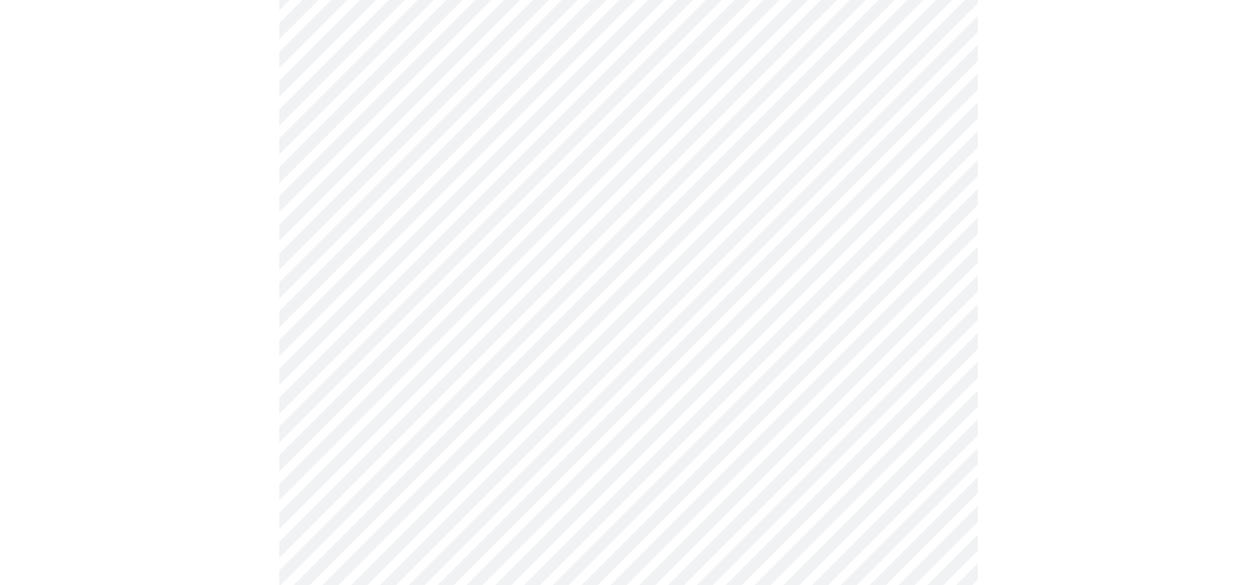
scroll to position [1086, 0]
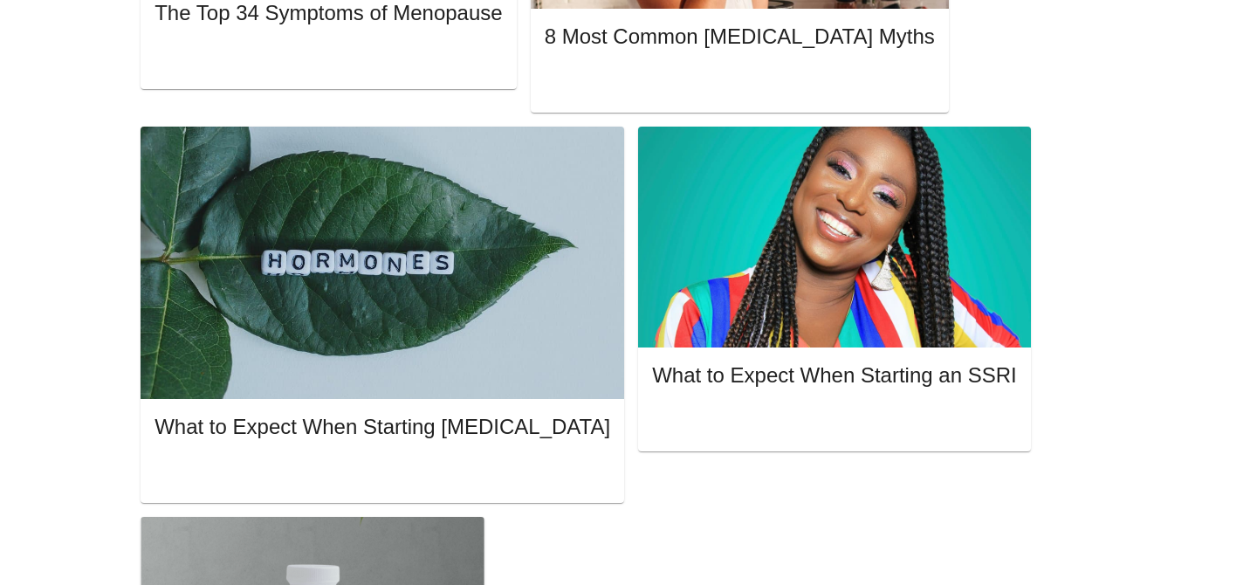
scroll to position [1086, 0]
